Goal: Task Accomplishment & Management: Complete application form

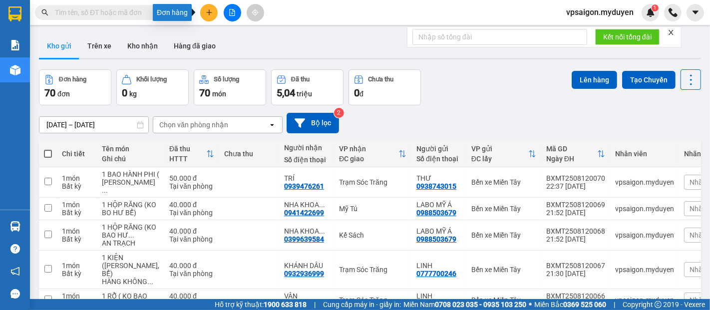
click at [204, 11] on button at bounding box center [208, 12] width 17 height 17
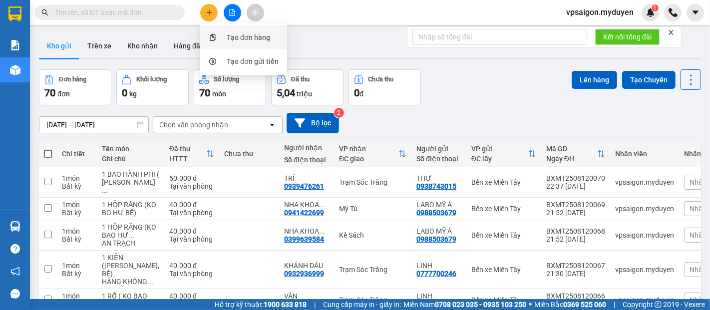
click at [253, 38] on div "Tạo đơn hàng" at bounding box center [248, 37] width 43 height 11
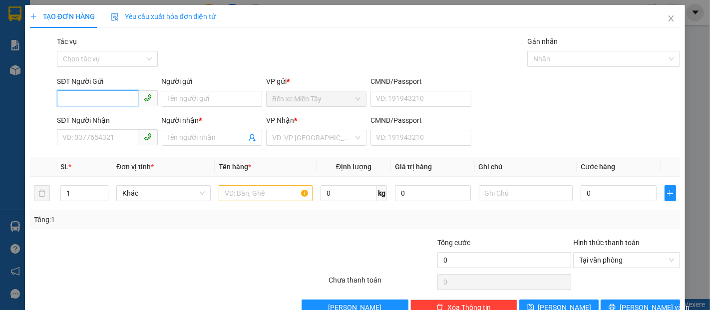
click at [95, 96] on input "SĐT Người Gửi" at bounding box center [97, 98] width 81 height 16
click at [111, 115] on div "0938826622 - TIẾN" at bounding box center [105, 118] width 87 height 11
type input "0938826622"
type input "TIẾN"
type input "0834355959"
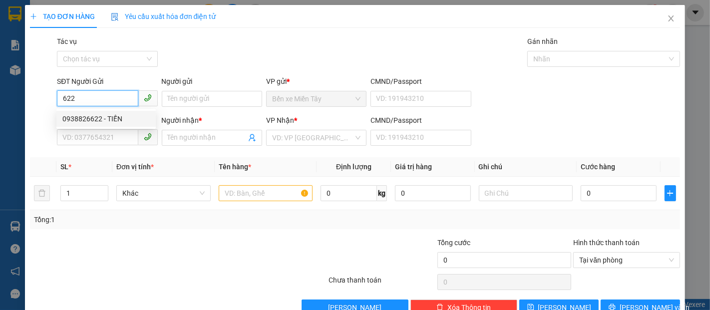
type input "HUYỀN"
type input "30.000"
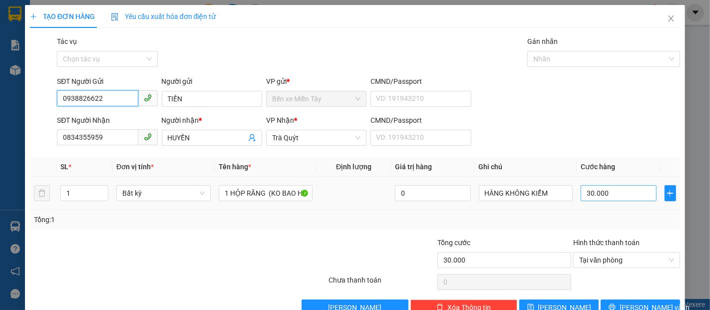
type input "0938826622"
click at [581, 197] on input "30.000" at bounding box center [618, 193] width 75 height 16
type input "4"
type input "40"
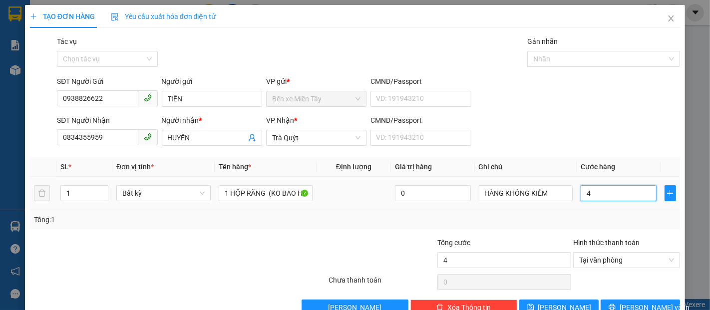
type input "40"
type input "400"
type input "4.000"
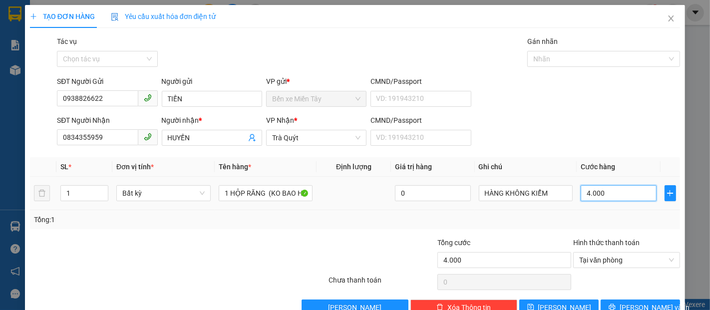
type input "40.000"
click at [628, 302] on span "[PERSON_NAME] và In" at bounding box center [655, 307] width 70 height 11
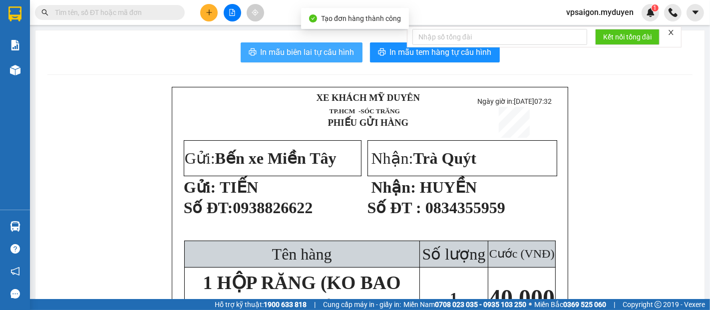
click at [275, 47] on span "In mẫu biên lai tự cấu hình" at bounding box center [308, 52] width 94 height 12
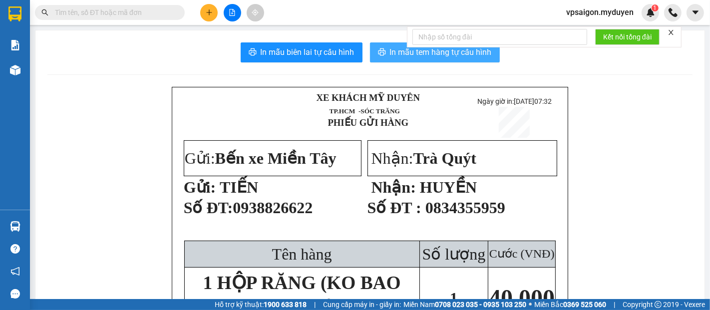
click at [406, 53] on span "In mẫu tem hàng tự cấu hình" at bounding box center [441, 52] width 102 height 12
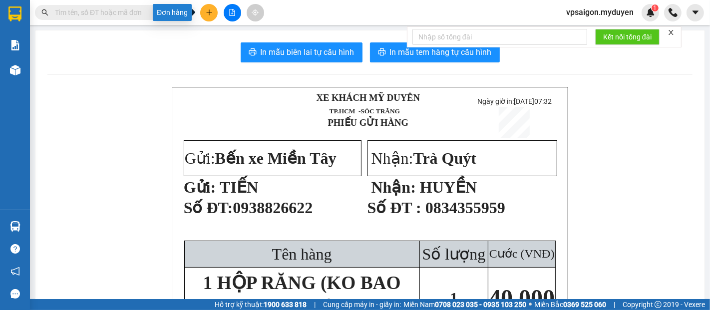
click at [215, 11] on button at bounding box center [208, 12] width 17 height 17
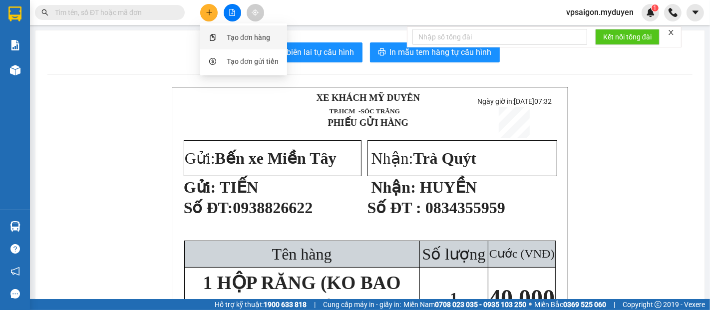
click at [253, 27] on li "Tạo đơn hàng" at bounding box center [243, 37] width 87 height 24
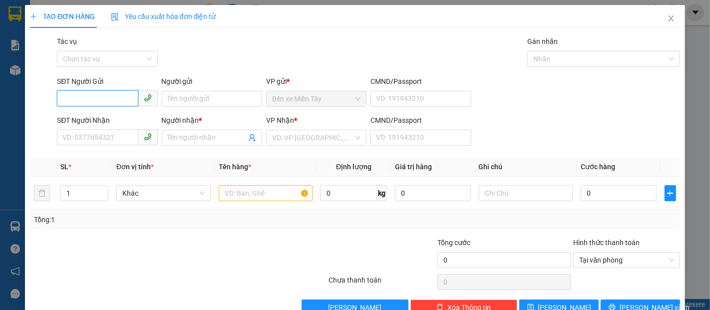
click at [86, 106] on input "SĐT Người Gửi" at bounding box center [97, 98] width 81 height 16
type input "0"
click at [75, 116] on div "0898487735 - [PERSON_NAME]" at bounding box center [111, 118] width 98 height 11
type input "0898487735"
type input "VÂN"
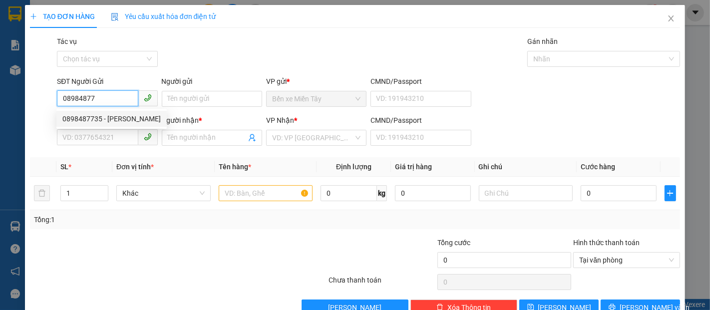
type input "0705518219"
type input "TÂM"
type input "20.000"
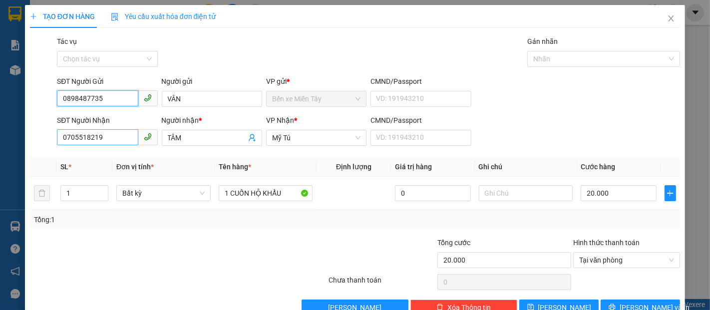
type input "0898487735"
click at [109, 136] on input "0705518219" at bounding box center [97, 137] width 81 height 16
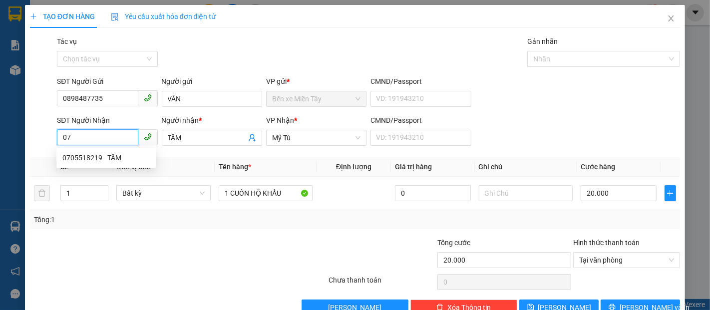
type input "0"
type input "0776557327"
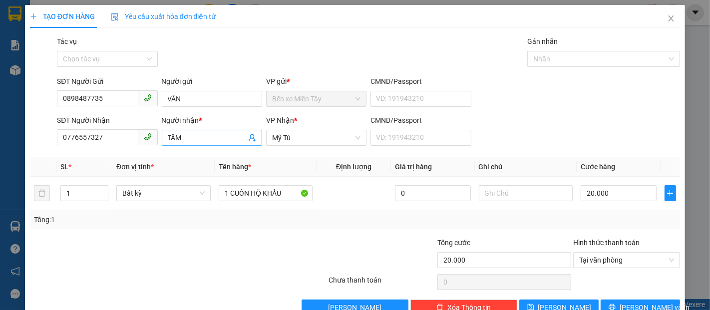
click at [182, 137] on input "TÂM" at bounding box center [207, 137] width 78 height 11
type input "T"
type input "lien"
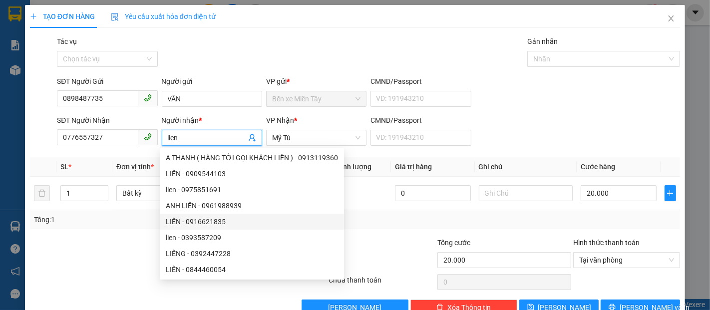
click at [316, 227] on div "LIÊN - 0916621835" at bounding box center [252, 221] width 172 height 11
type input "0916621835"
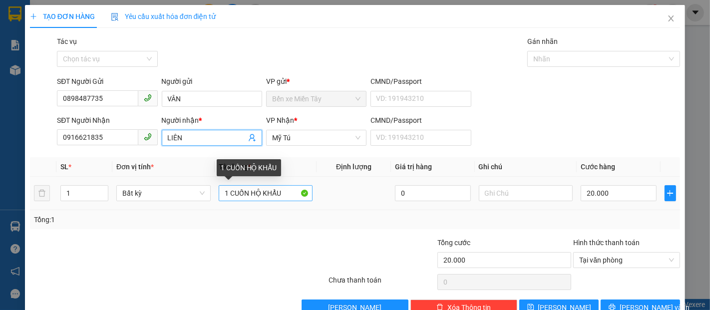
type input "LIÊN"
click at [278, 193] on input "1 CUỐN HỘ KHẨU" at bounding box center [266, 193] width 94 height 16
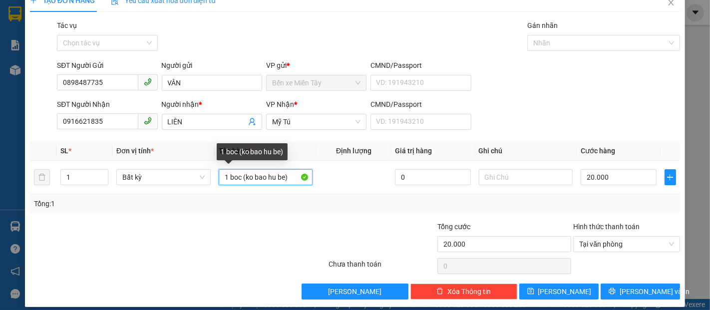
scroll to position [24, 0]
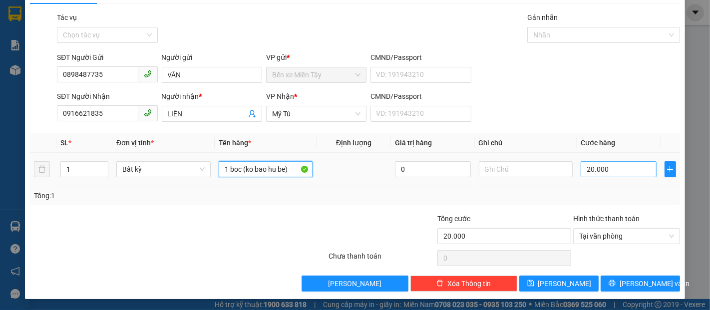
type input "1 boc (ko bao hu be)"
click at [581, 168] on input "20.000" at bounding box center [618, 169] width 75 height 16
type input "4"
type input "40"
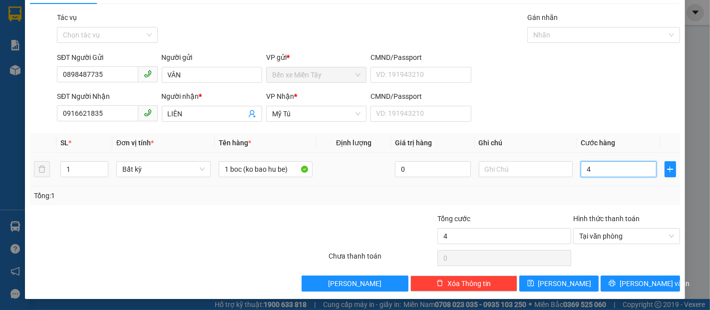
type input "40"
type input "400"
type input "4.000"
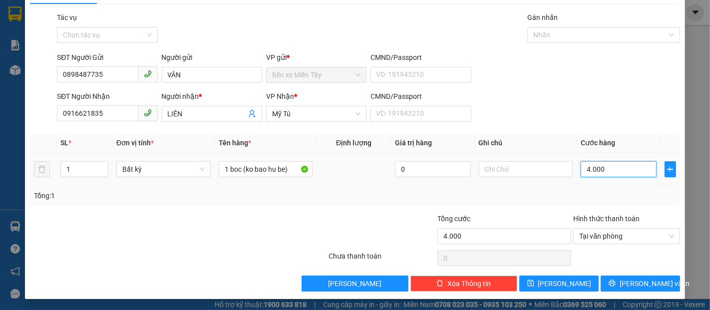
type input "40.000"
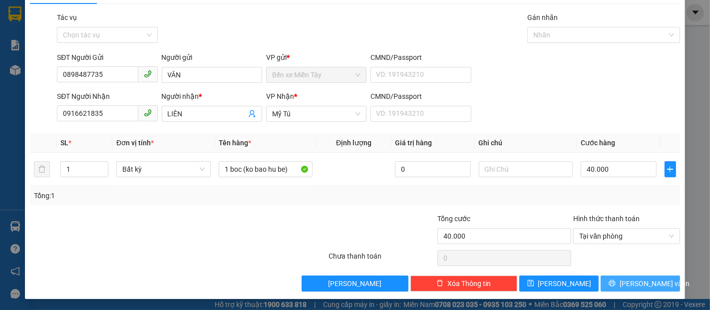
click at [628, 278] on span "[PERSON_NAME] và In" at bounding box center [655, 283] width 70 height 11
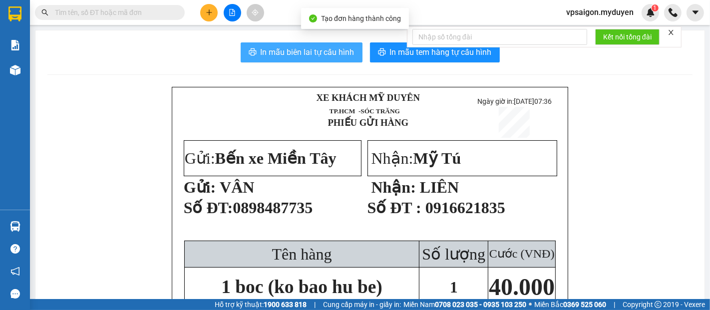
click at [318, 52] on span "In mẫu biên lai tự cấu hình" at bounding box center [308, 52] width 94 height 12
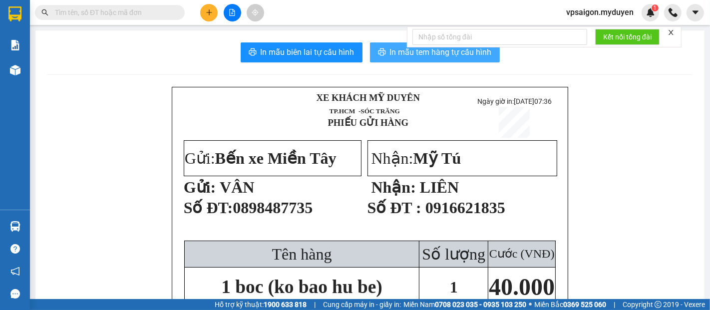
click at [391, 59] on button "In mẫu tem hàng tự cấu hình" at bounding box center [435, 52] width 130 height 20
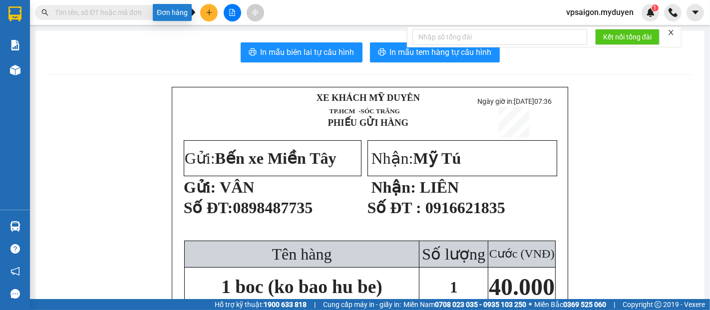
click at [206, 12] on icon "plus" at bounding box center [209, 12] width 7 height 7
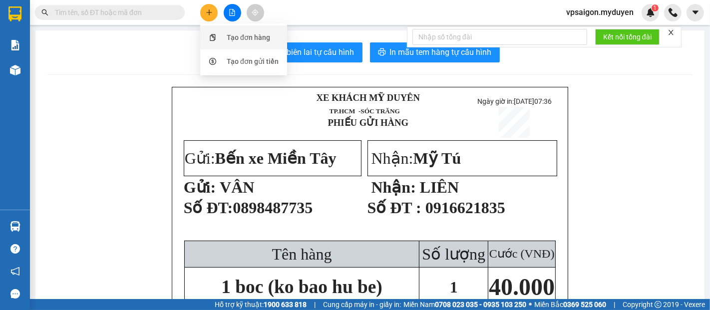
click at [228, 40] on div "Tạo đơn hàng" at bounding box center [248, 37] width 43 height 11
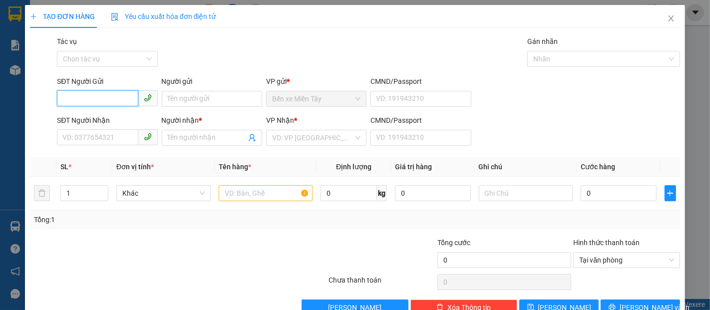
click at [94, 98] on input "SĐT Người Gửi" at bounding box center [97, 98] width 81 height 16
type input "0"
click at [110, 119] on div "0901774083 - ANH KHOA" at bounding box center [105, 118] width 87 height 11
type input "0901774083"
type input "ANH KHOA"
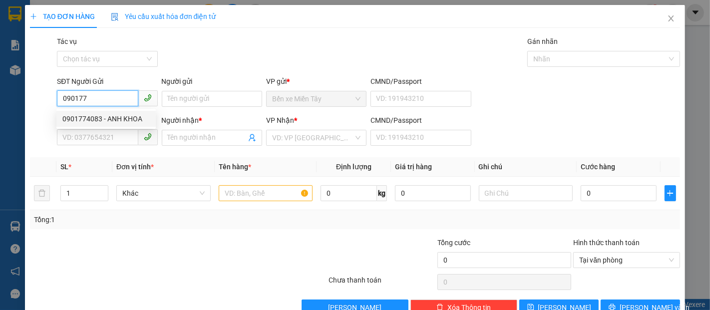
type input "0377227696"
type input "SANG"
type input "100.000"
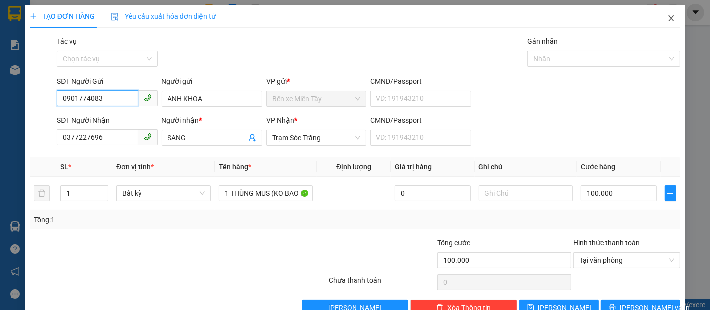
type input "0901774083"
click at [669, 18] on icon "close" at bounding box center [671, 18] width 5 height 6
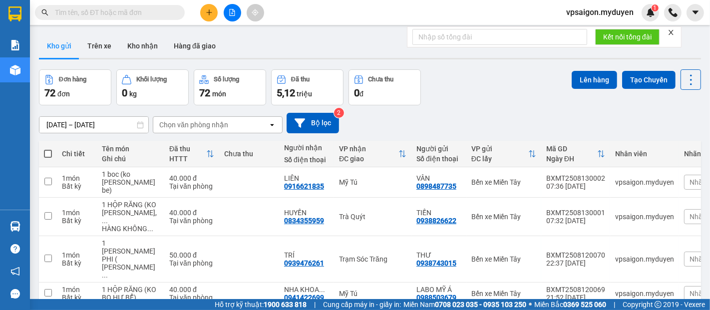
click at [207, 9] on icon "plus" at bounding box center [209, 12] width 7 height 7
click at [254, 42] on div "Tạo đơn hàng" at bounding box center [248, 37] width 43 height 11
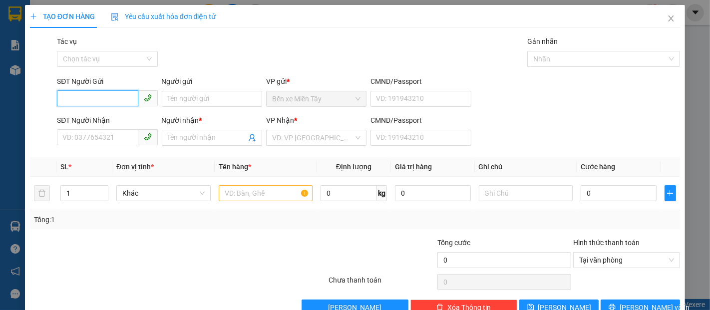
click at [88, 96] on input "SĐT Người Gửi" at bounding box center [97, 98] width 81 height 16
type input "0355007409"
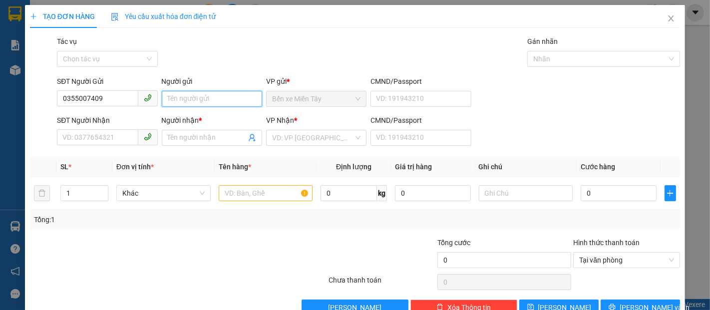
click at [192, 95] on input "Người gửi" at bounding box center [212, 99] width 100 height 16
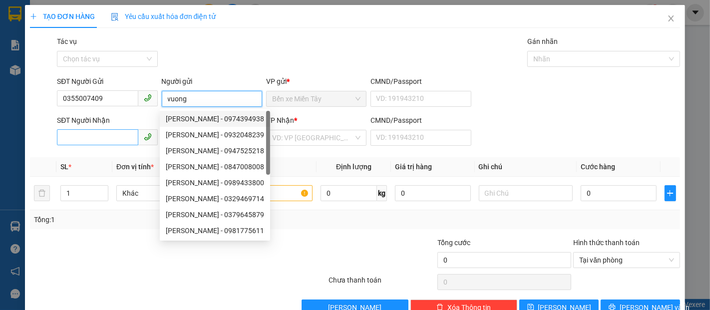
type input "vuong"
click at [109, 139] on input "SĐT Người Nhận" at bounding box center [97, 137] width 81 height 16
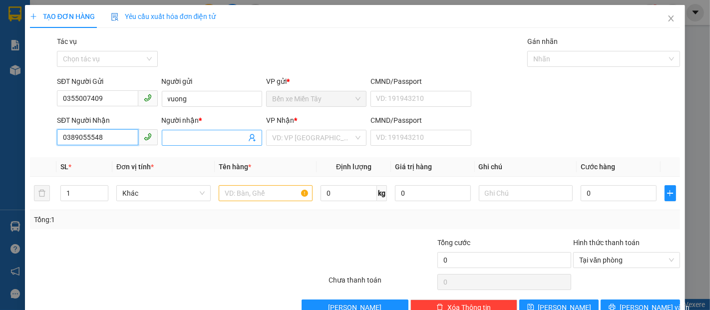
type input "0389055548"
click at [201, 136] on input "Người nhận *" at bounding box center [207, 137] width 78 height 11
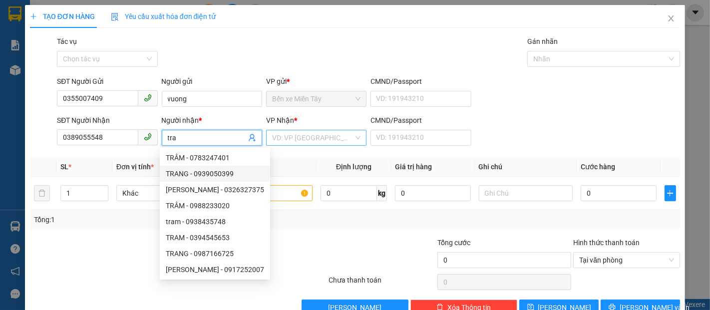
type input "tra"
click at [324, 136] on input "search" at bounding box center [312, 137] width 81 height 15
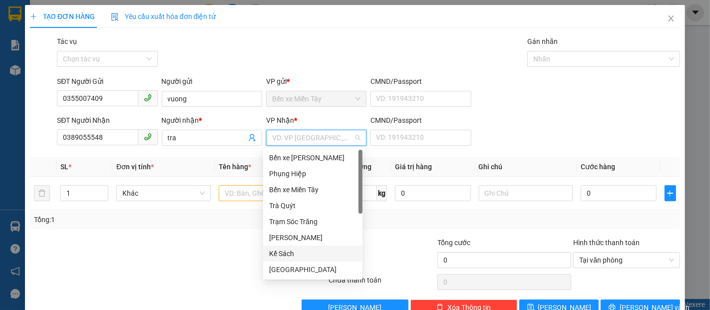
click at [282, 254] on div "Kế Sách" at bounding box center [312, 253] width 87 height 11
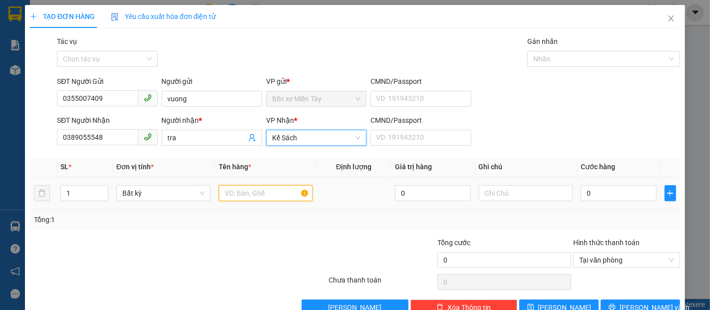
click at [234, 195] on input "text" at bounding box center [266, 193] width 94 height 16
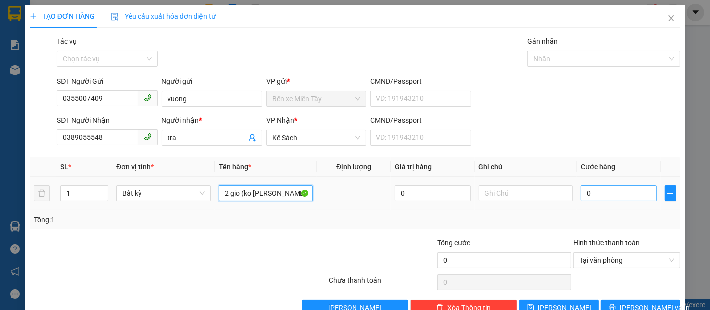
type input "2 gio (ko bao hu be)"
click at [581, 190] on input "0" at bounding box center [618, 193] width 75 height 16
type input "7"
type input "70"
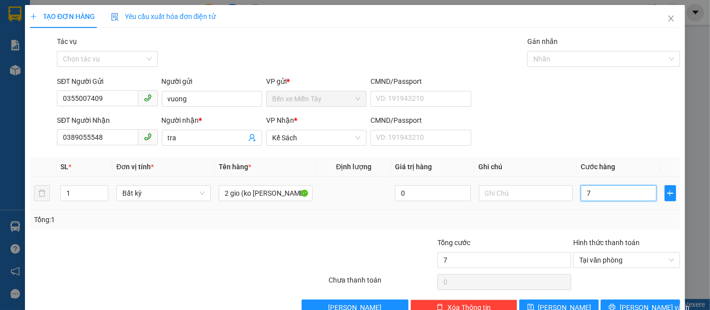
type input "70"
type input "700"
type input "7.000"
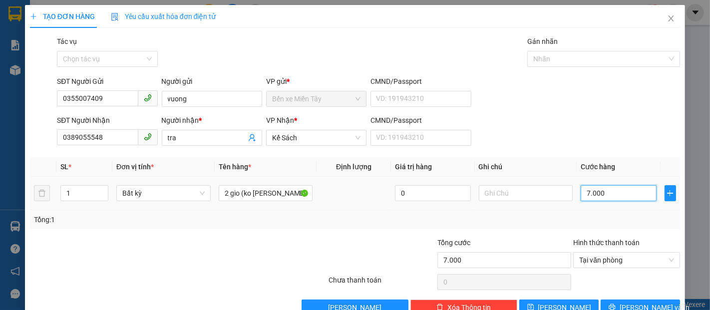
type input "70.000"
click at [630, 301] on button "[PERSON_NAME] và In" at bounding box center [640, 308] width 79 height 16
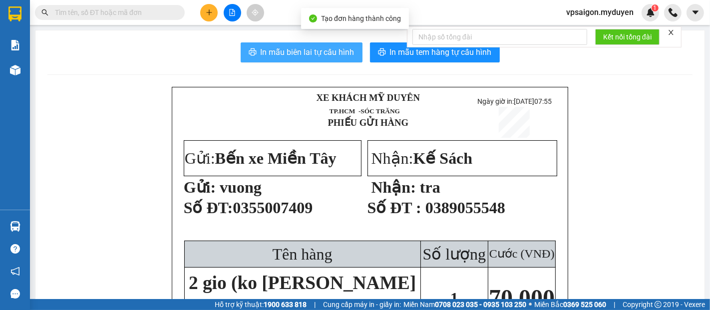
click at [323, 55] on span "In mẫu biên lai tự cấu hình" at bounding box center [308, 52] width 94 height 12
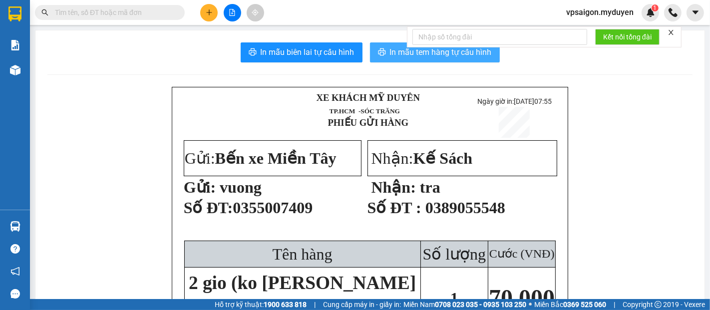
click at [403, 52] on span "In mẫu tem hàng tự cấu hình" at bounding box center [441, 52] width 102 height 12
